Goal: Find specific page/section: Find specific page/section

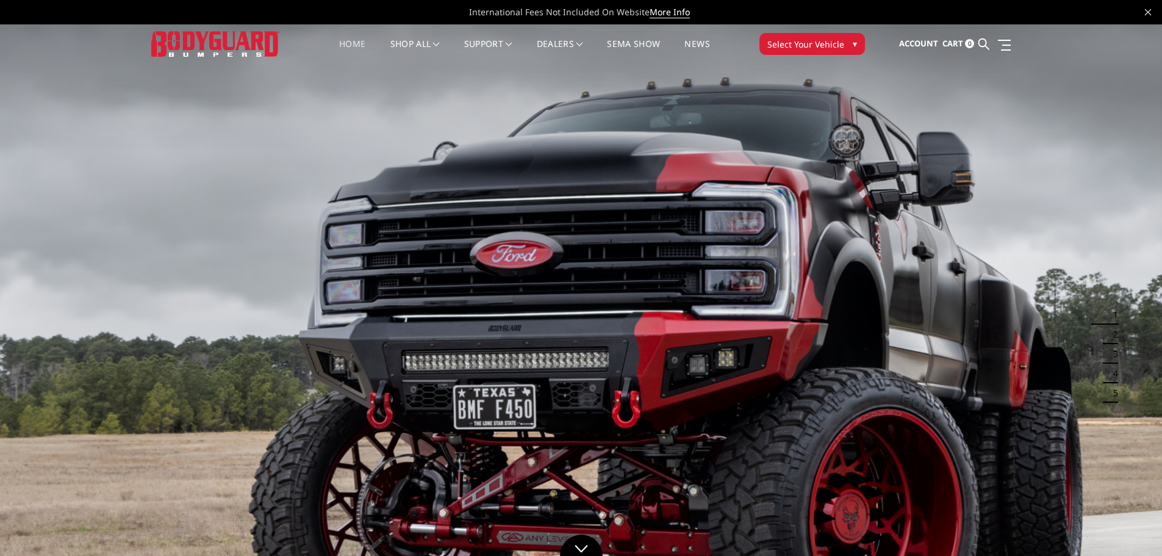
click at [847, 46] on button "Select Your Vehicle ▾" at bounding box center [812, 44] width 106 height 22
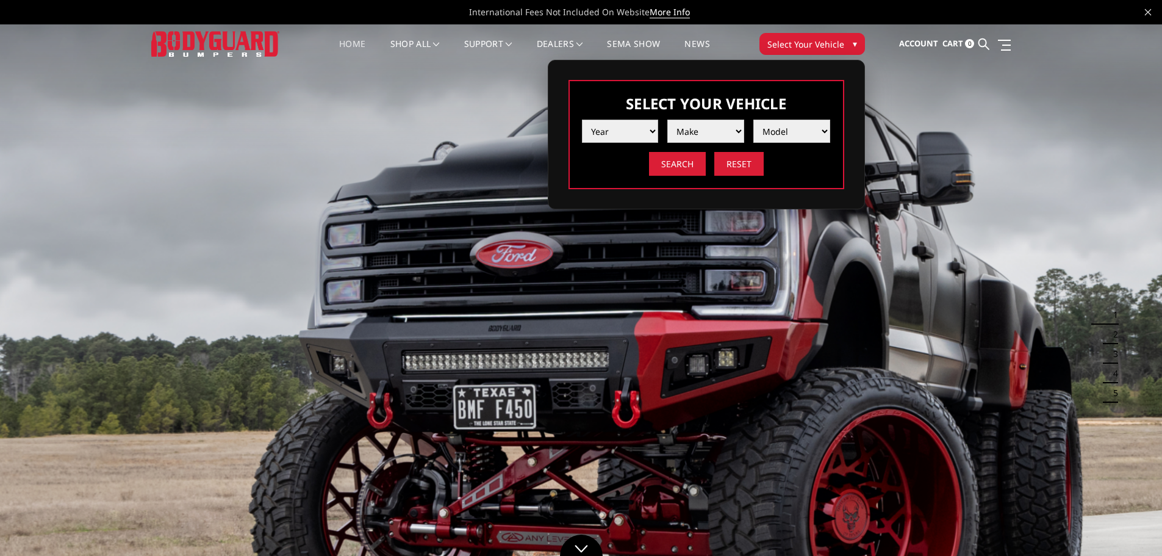
click at [643, 133] on select "Year [DATE] 2024 2023 2022 2021 2020 2019 2018 2017 2016 2015 2014 2013 2012 20…" at bounding box center [620, 131] width 77 height 23
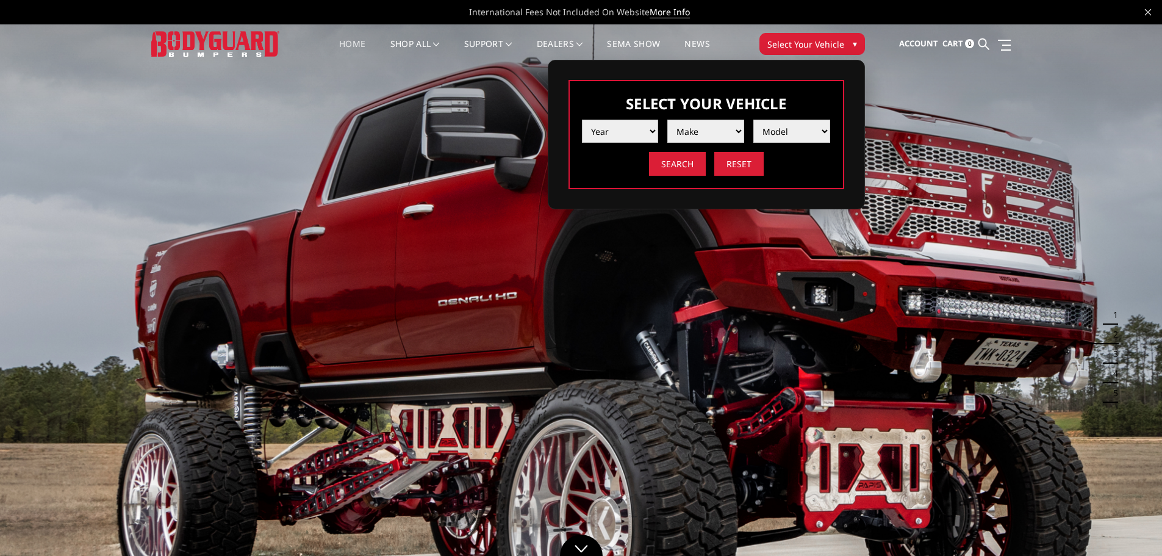
select select "yr_2006"
click at [582, 120] on select "Year [DATE] 2024 2023 2022 2021 2020 2019 2018 2017 2016 2015 2014 2013 2012 20…" at bounding box center [620, 131] width 77 height 23
click at [723, 123] on select "Make Chevrolet Ford GMC Ram" at bounding box center [705, 131] width 77 height 23
select select "mk_chevrolet"
click at [667, 120] on select "Make Chevrolet Ford GMC Ram" at bounding box center [705, 131] width 77 height 23
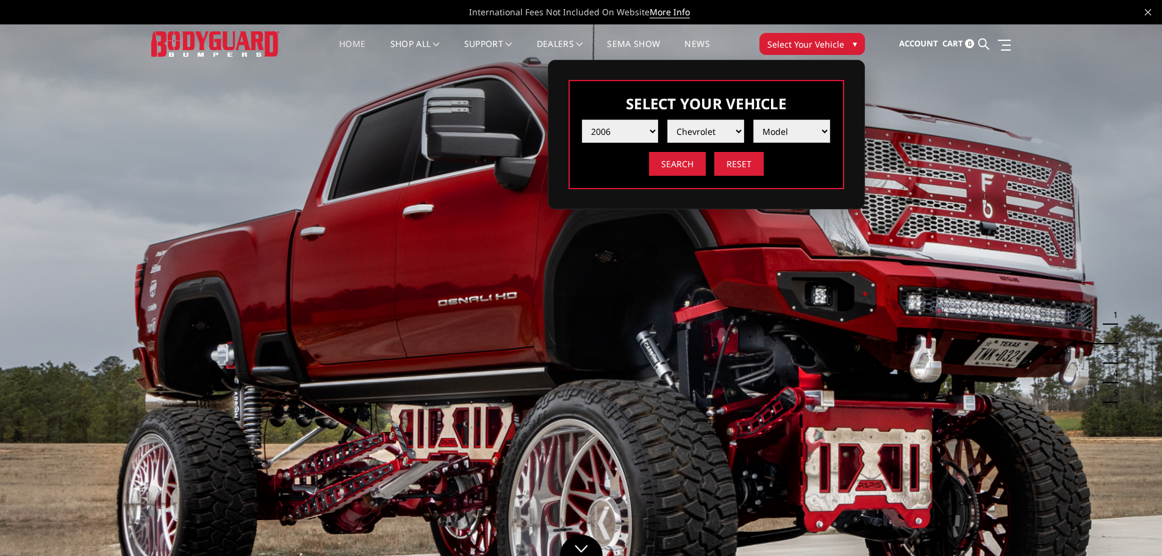
click at [779, 133] on select "Model Silverado 1500 Silverado 2500 / 3500" at bounding box center [791, 131] width 77 height 23
select select "md_silverado-1500"
click at [753, 120] on select "Model Silverado 1500 Silverado 2500 / 3500" at bounding box center [791, 131] width 77 height 23
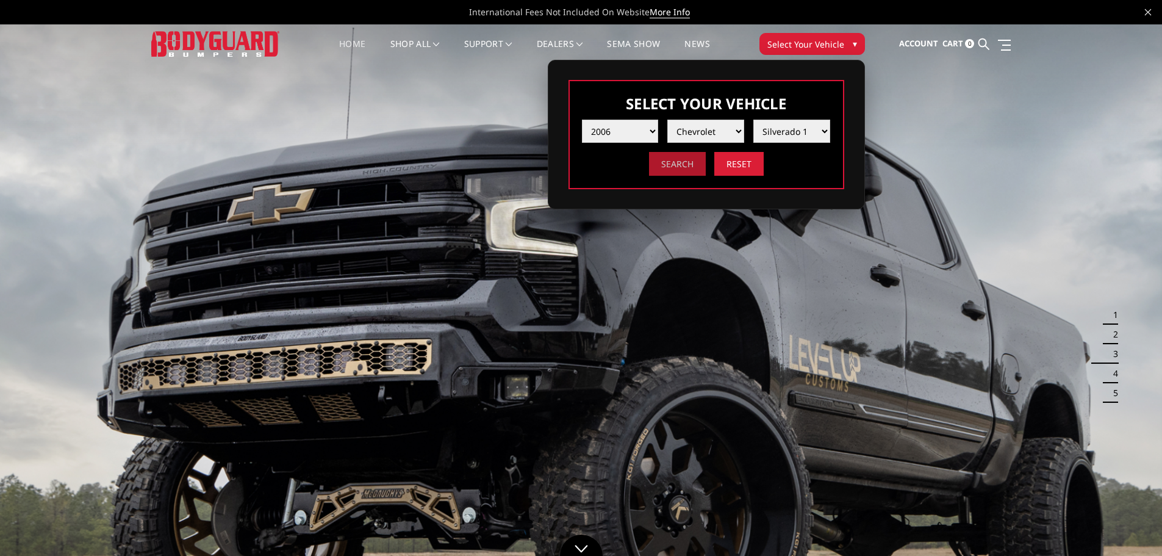
click at [676, 166] on input "Search" at bounding box center [677, 164] width 57 height 24
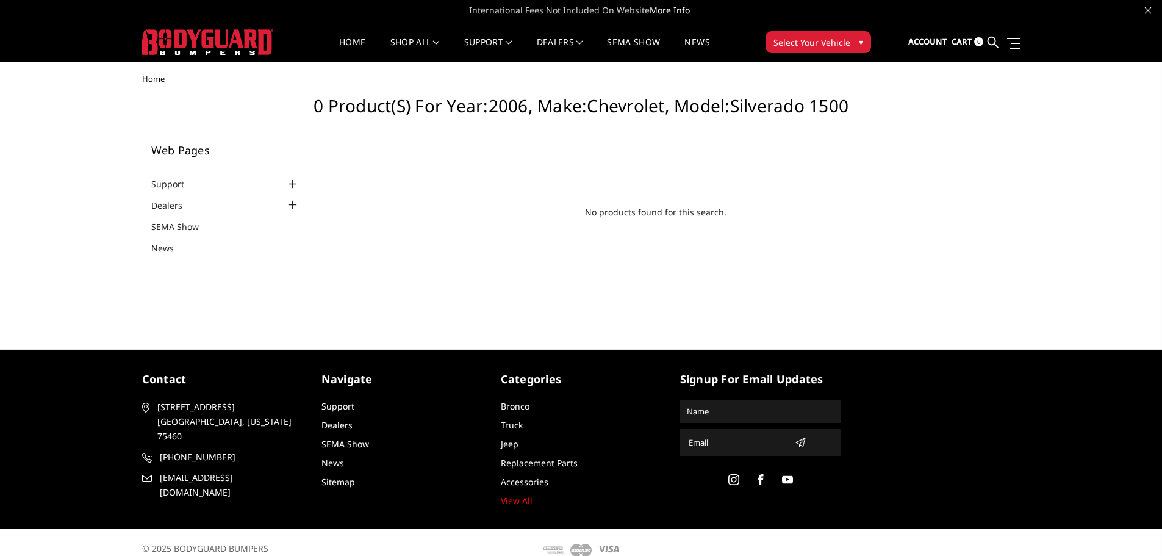
scroll to position [16, 0]
